Goal: Information Seeking & Learning: Learn about a topic

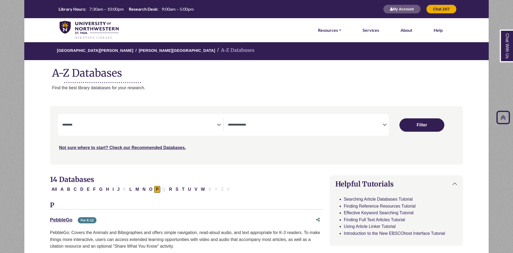
select select "Database Subject Filter"
select select "Database Types Filter"
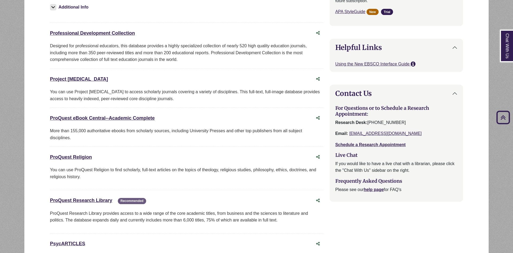
scroll to position [464, 0]
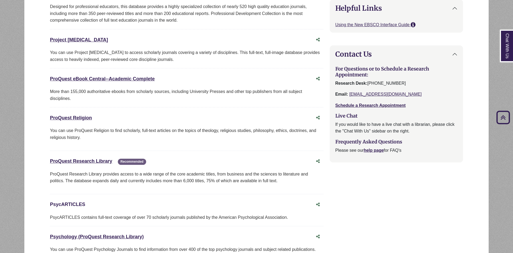
click at [71, 206] on link "PsycARTICLES This link opens in a new window" at bounding box center [67, 204] width 35 height 5
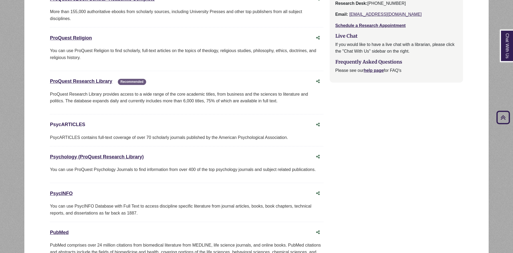
scroll to position [545, 0]
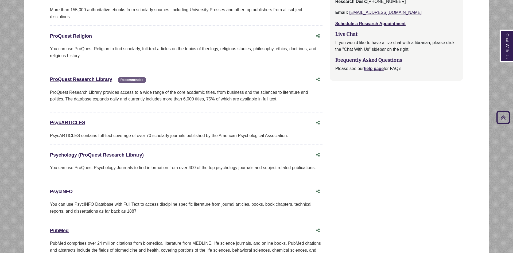
click at [63, 191] on link "PsycINFO This link opens in a new window" at bounding box center [61, 191] width 23 height 5
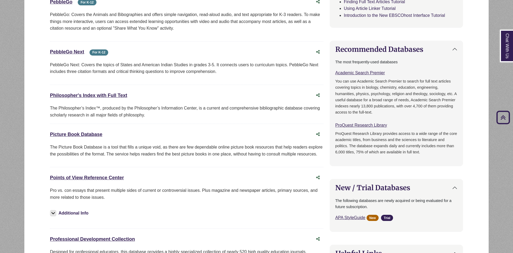
scroll to position [55, 0]
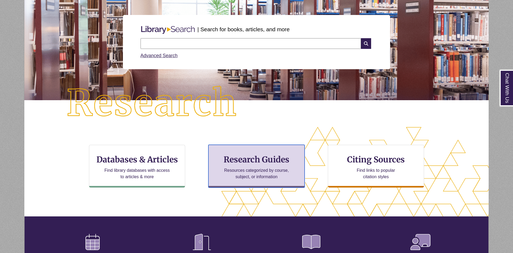
click at [280, 166] on div "Research Guides Resources categorized by course, subject, or information" at bounding box center [257, 166] width 96 height 43
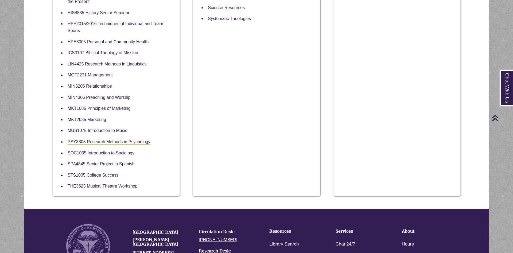
scroll to position [382, 0]
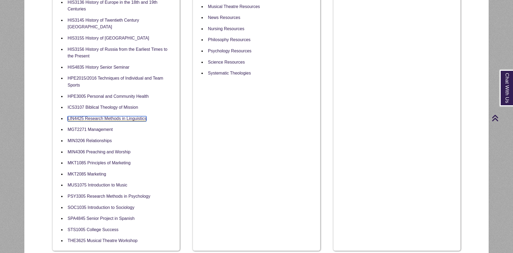
click at [89, 116] on link "LIN4425 Research Methods in Linguistics" at bounding box center [107, 118] width 79 height 5
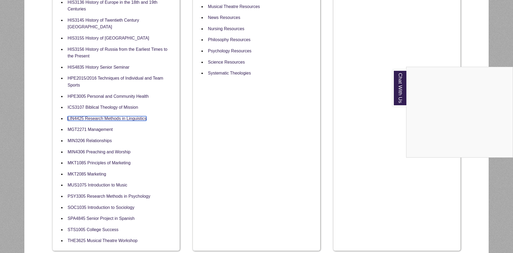
scroll to position [245, 0]
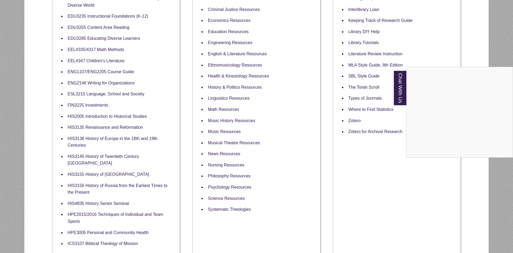
click at [238, 96] on div "Chat With Us" at bounding box center [256, 126] width 513 height 253
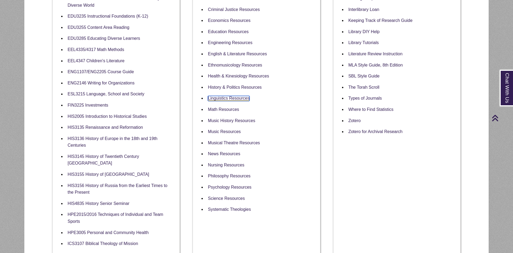
click at [238, 96] on link "Linguistics Resources" at bounding box center [229, 98] width 42 height 5
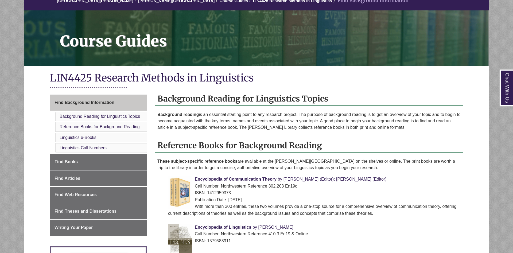
scroll to position [55, 0]
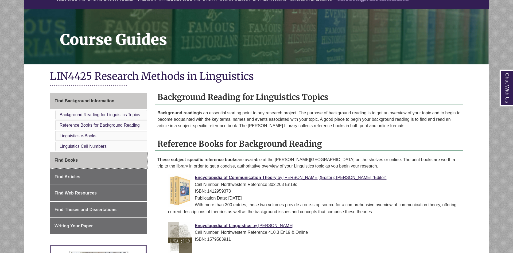
click at [125, 164] on link "Find Books" at bounding box center [98, 160] width 97 height 16
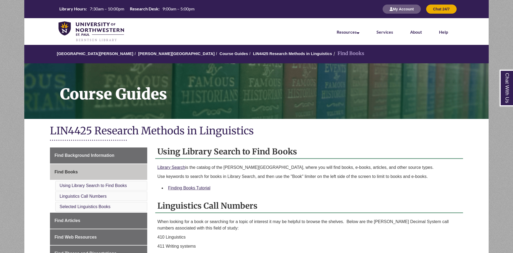
scroll to position [82, 0]
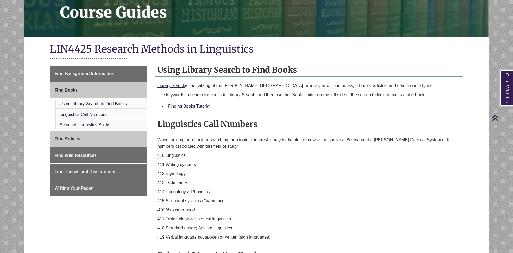
click at [117, 146] on link "Find Articles" at bounding box center [98, 139] width 97 height 16
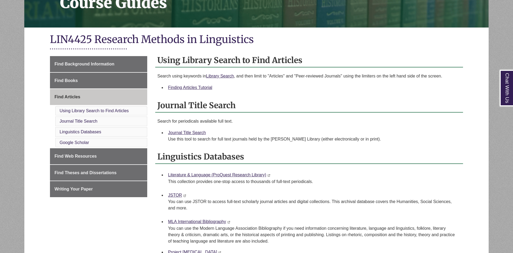
scroll to position [109, 0]
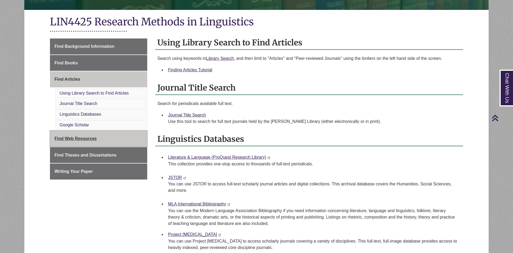
click at [113, 140] on link "Find Web Resources" at bounding box center [98, 139] width 97 height 16
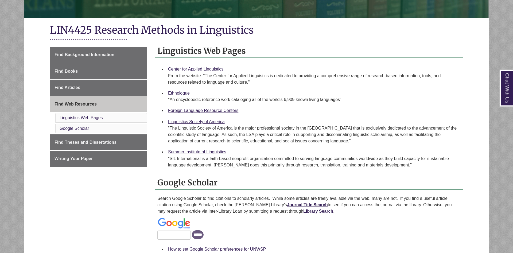
scroll to position [136, 0]
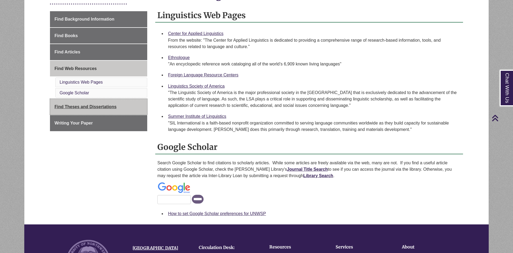
click at [109, 110] on link "Find Theses and Dissertations" at bounding box center [98, 107] width 97 height 16
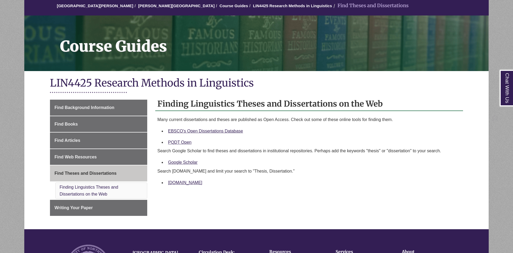
scroll to position [109, 0]
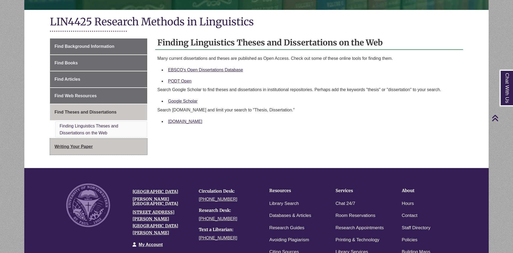
click at [115, 151] on link "Writing Your Paper" at bounding box center [98, 147] width 97 height 16
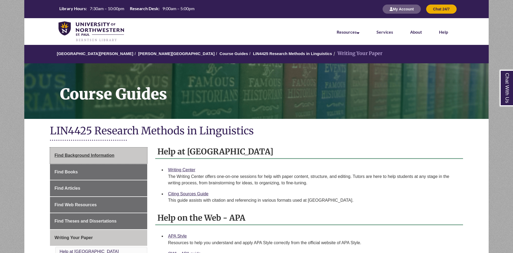
click at [116, 155] on link "Find Background Information" at bounding box center [98, 156] width 97 height 16
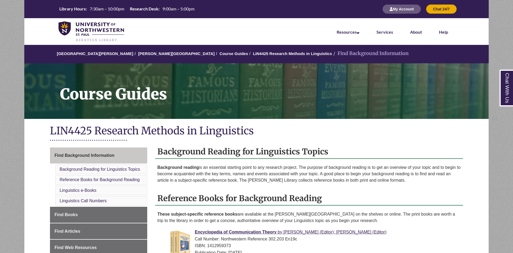
scroll to position [109, 0]
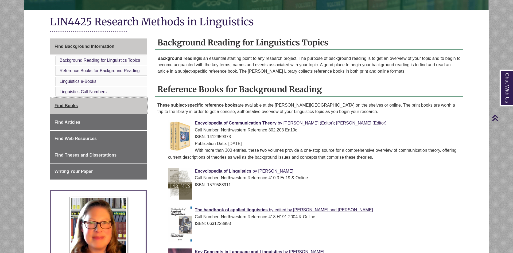
click at [128, 108] on link "Find Books" at bounding box center [98, 106] width 97 height 16
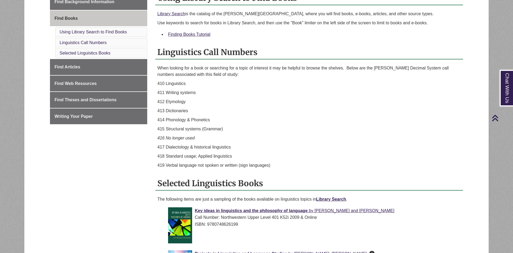
scroll to position [136, 0]
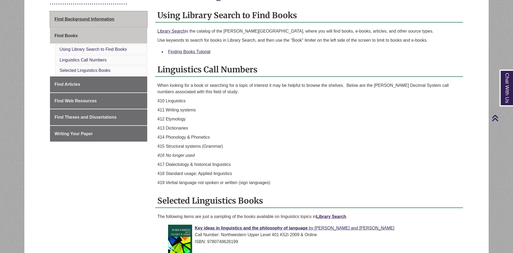
click at [99, 17] on span "Find Background Information" at bounding box center [85, 19] width 60 height 5
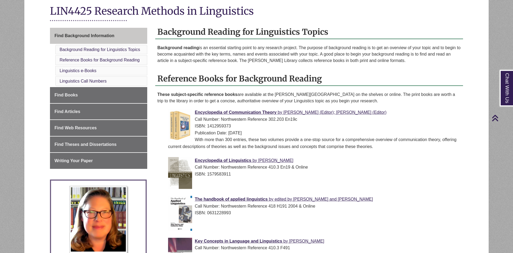
scroll to position [55, 0]
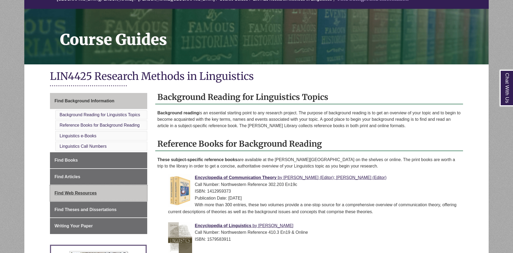
click at [105, 195] on link "Find Web Resources" at bounding box center [98, 193] width 97 height 16
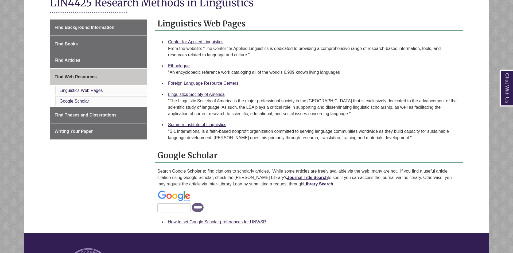
scroll to position [136, 0]
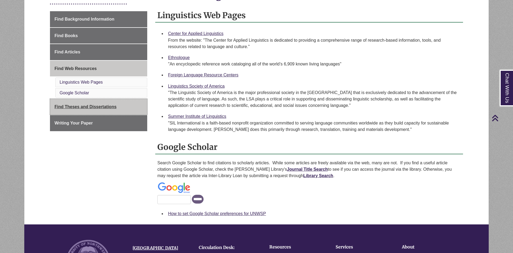
click at [116, 105] on span "Find Theses and Dissertations" at bounding box center [86, 107] width 62 height 5
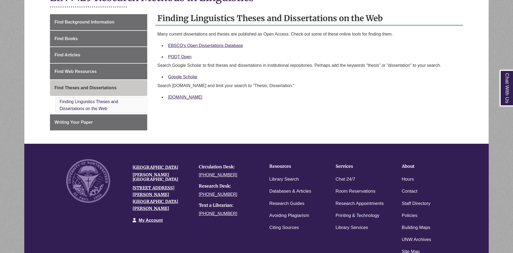
scroll to position [136, 0]
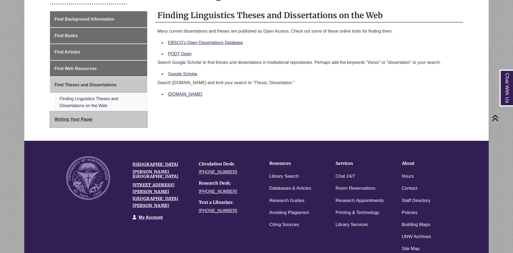
click at [107, 122] on link "Writing Your Paper" at bounding box center [98, 119] width 97 height 16
